Goal: Task Accomplishment & Management: Manage account settings

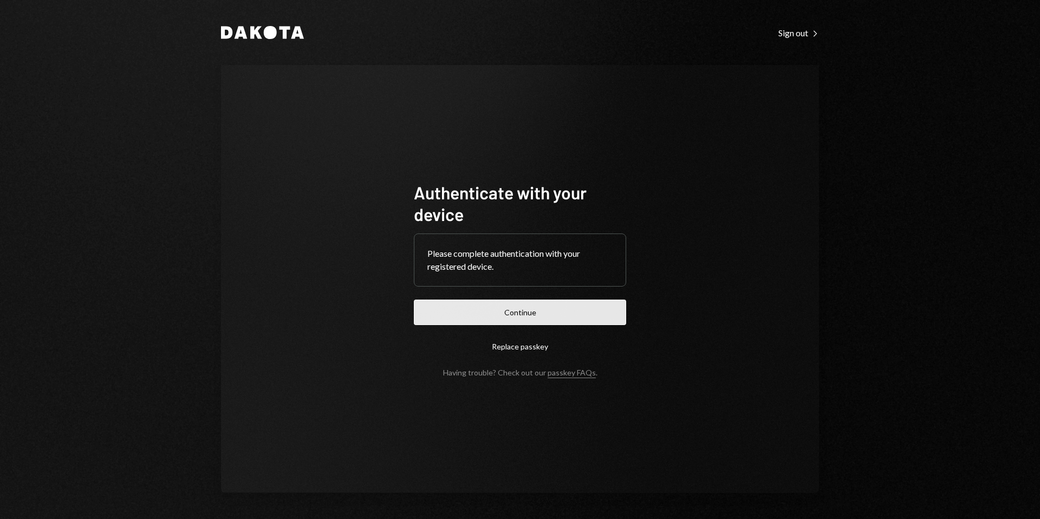
click at [517, 317] on button "Continue" at bounding box center [520, 312] width 212 height 25
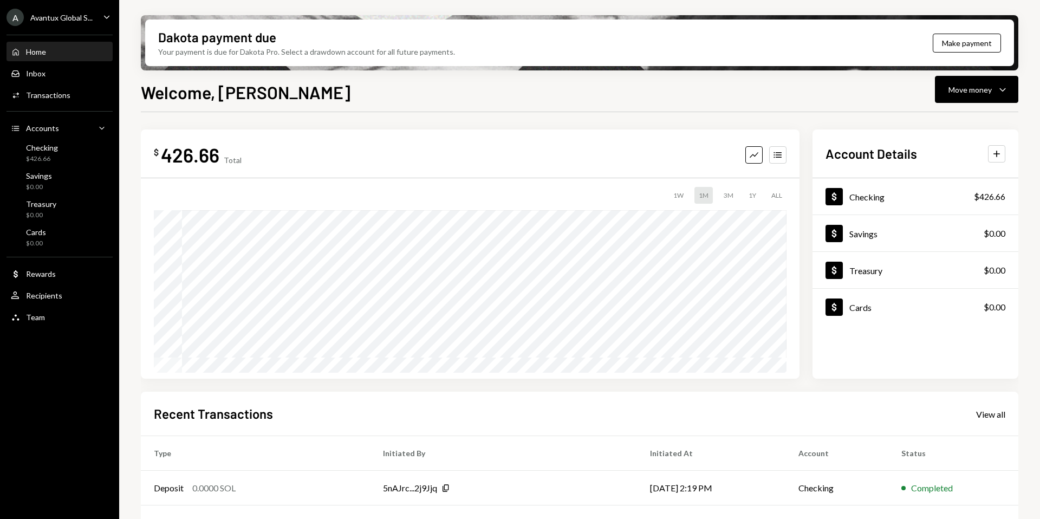
click at [48, 16] on div "Avantux Global S..." at bounding box center [61, 17] width 62 height 9
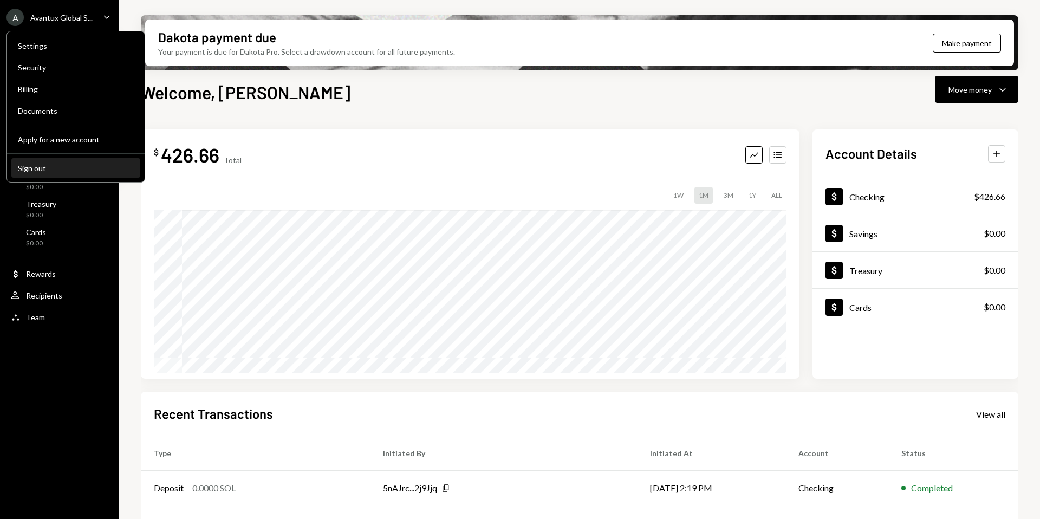
click at [47, 160] on button "Sign out" at bounding box center [75, 169] width 129 height 20
